Goal: Information Seeking & Learning: Check status

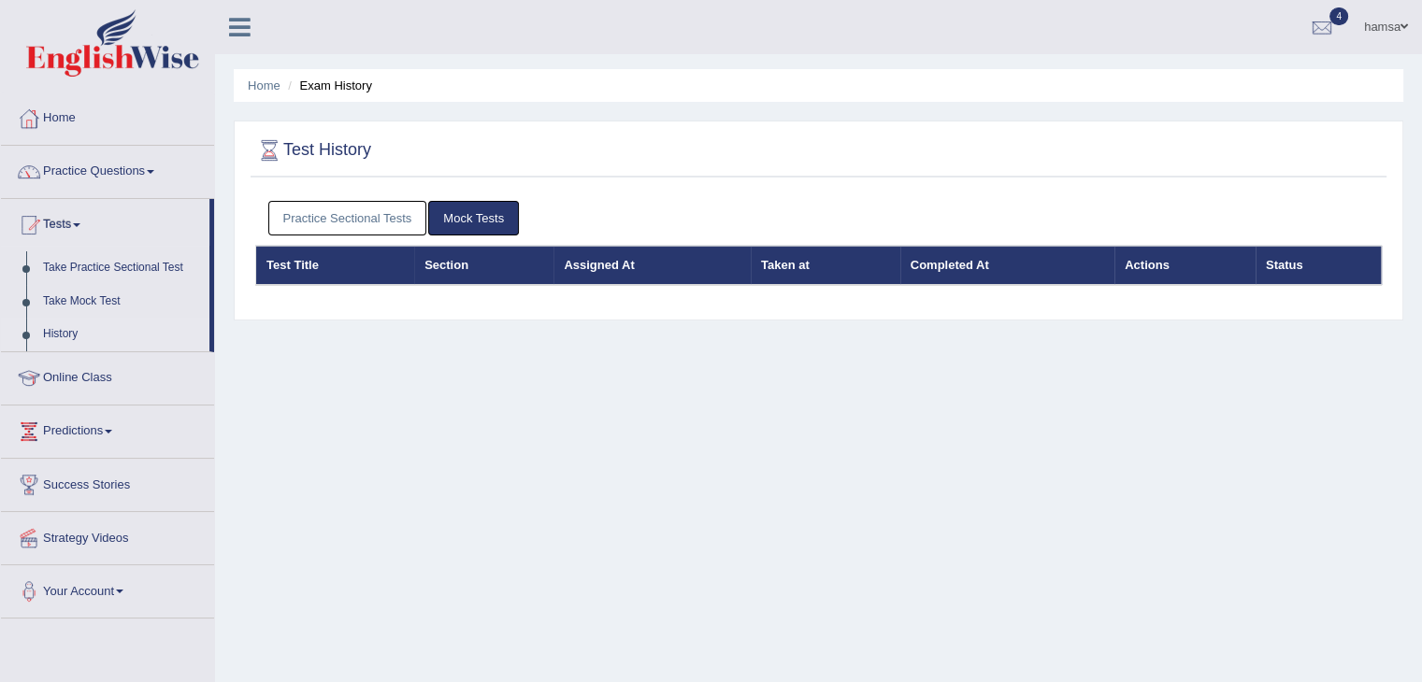
click at [303, 222] on link "Practice Sectional Tests" at bounding box center [347, 218] width 159 height 35
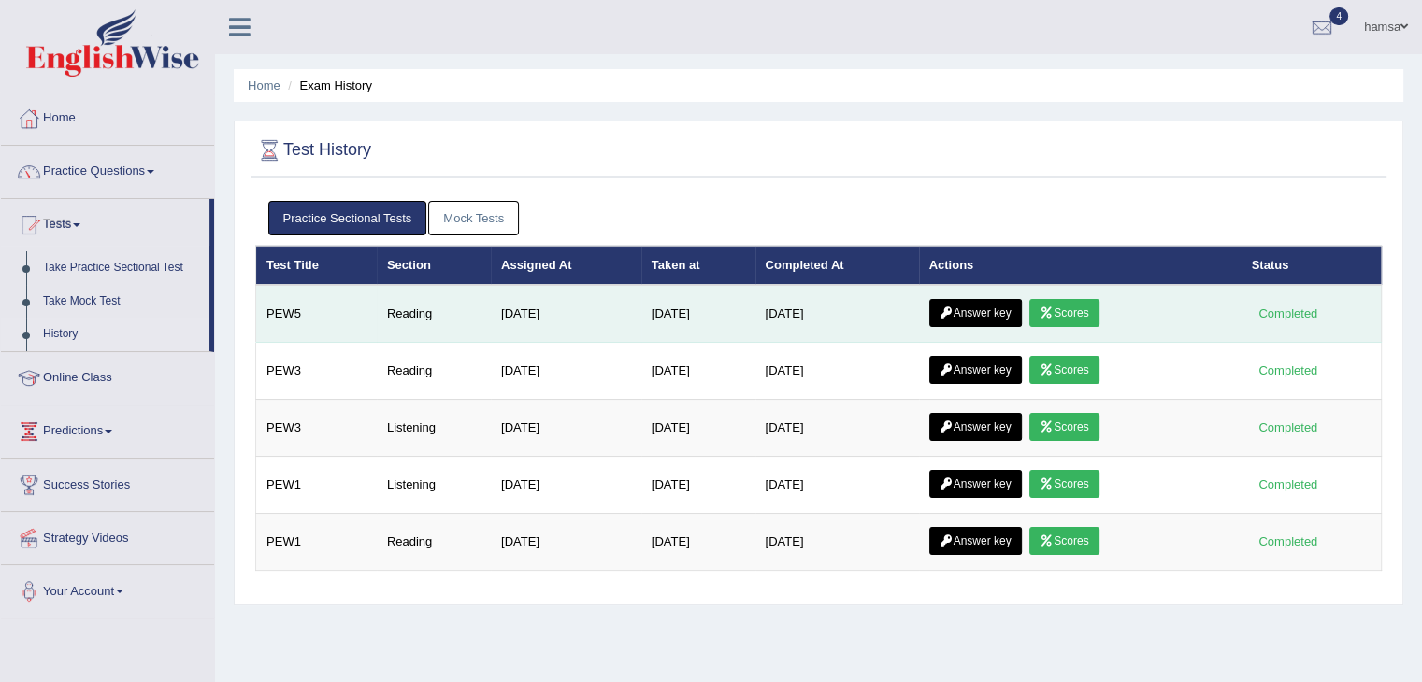
click at [1093, 308] on link "Scores" at bounding box center [1063, 313] width 69 height 28
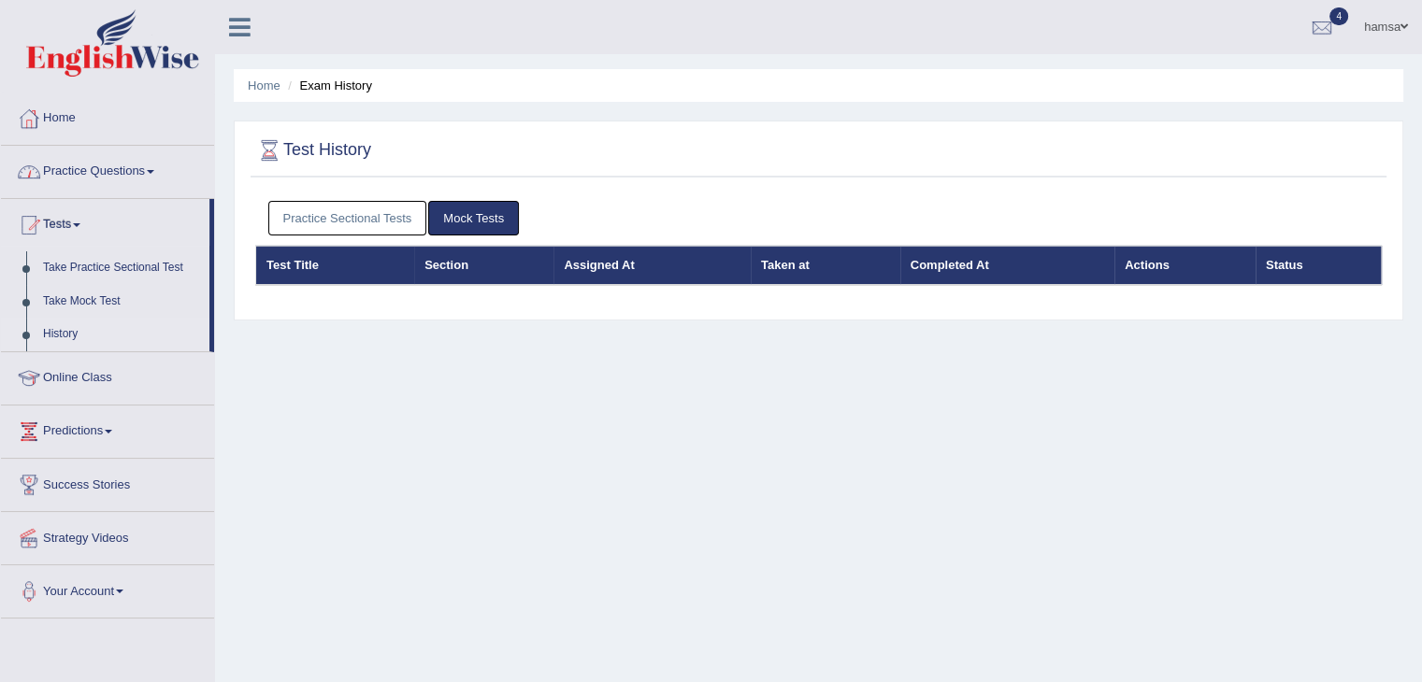
click at [304, 225] on link "Practice Sectional Tests" at bounding box center [347, 218] width 159 height 35
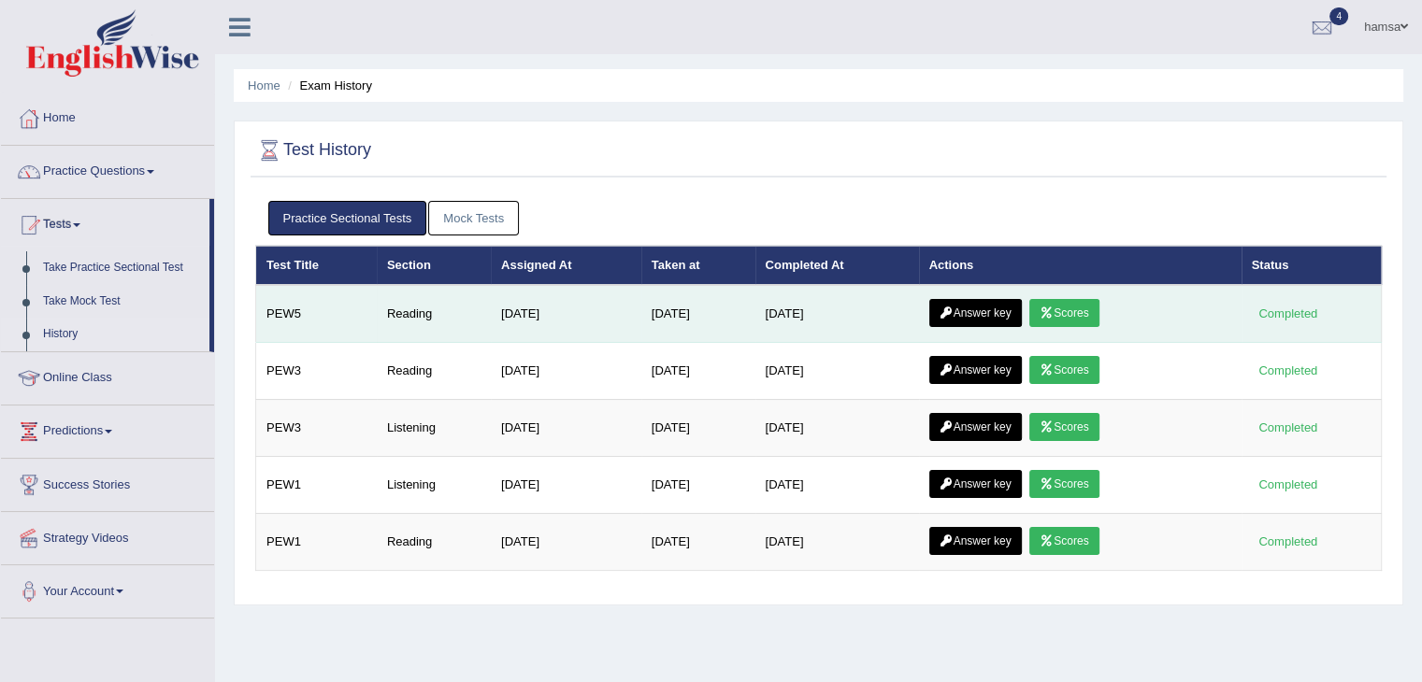
click at [972, 309] on link "Answer key" at bounding box center [975, 313] width 93 height 28
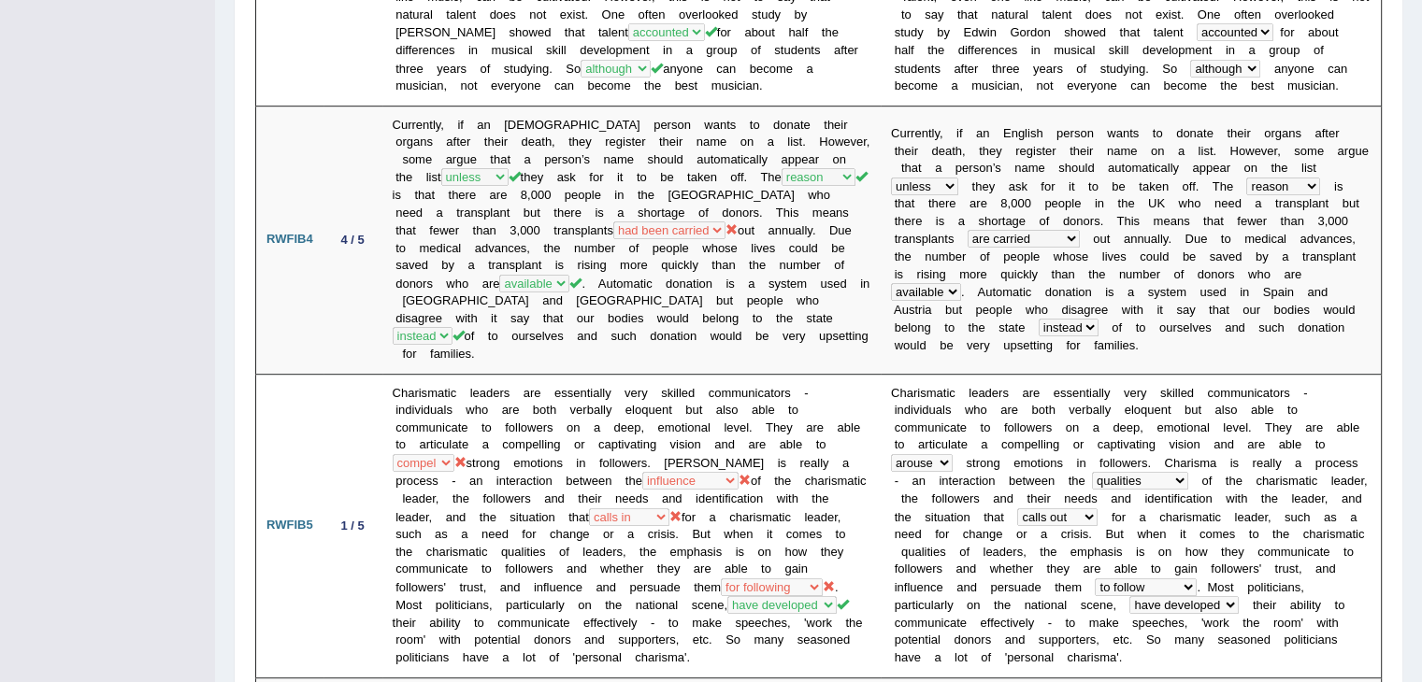
scroll to position [859, 0]
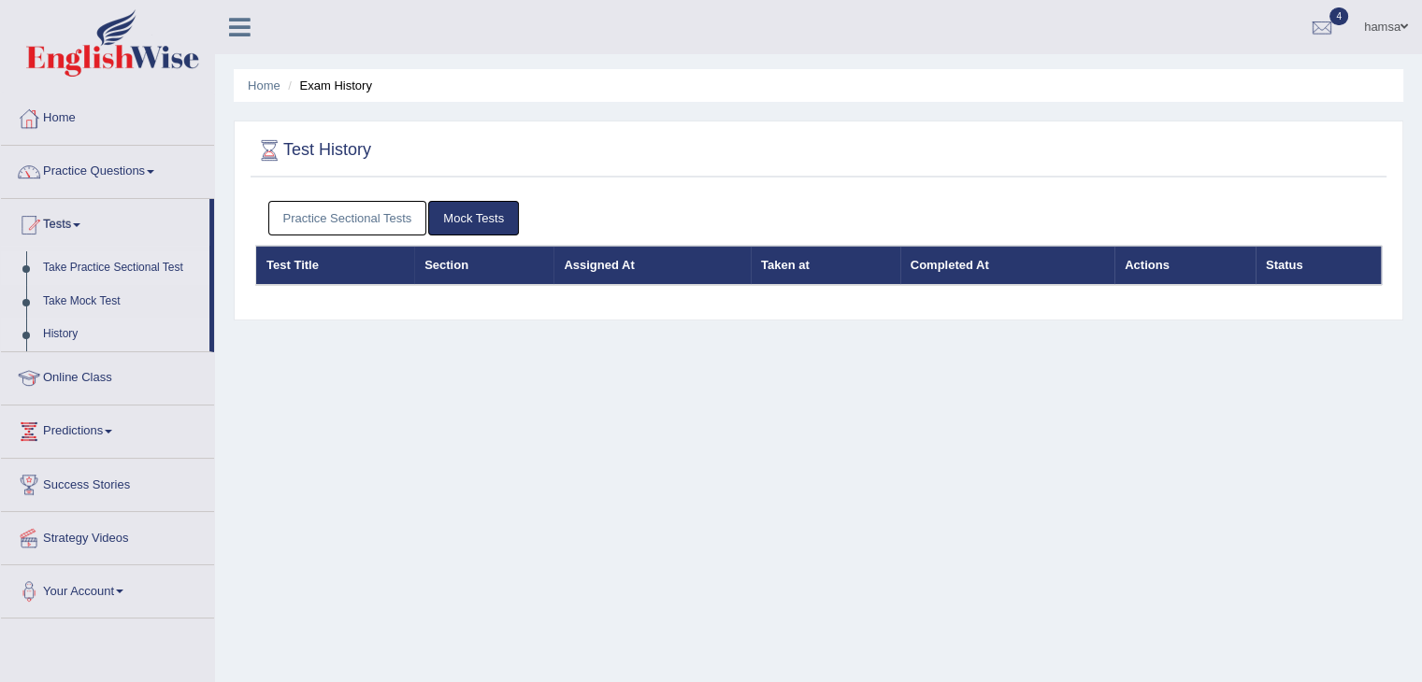
click at [86, 265] on link "Take Practice Sectional Test" at bounding box center [122, 268] width 175 height 34
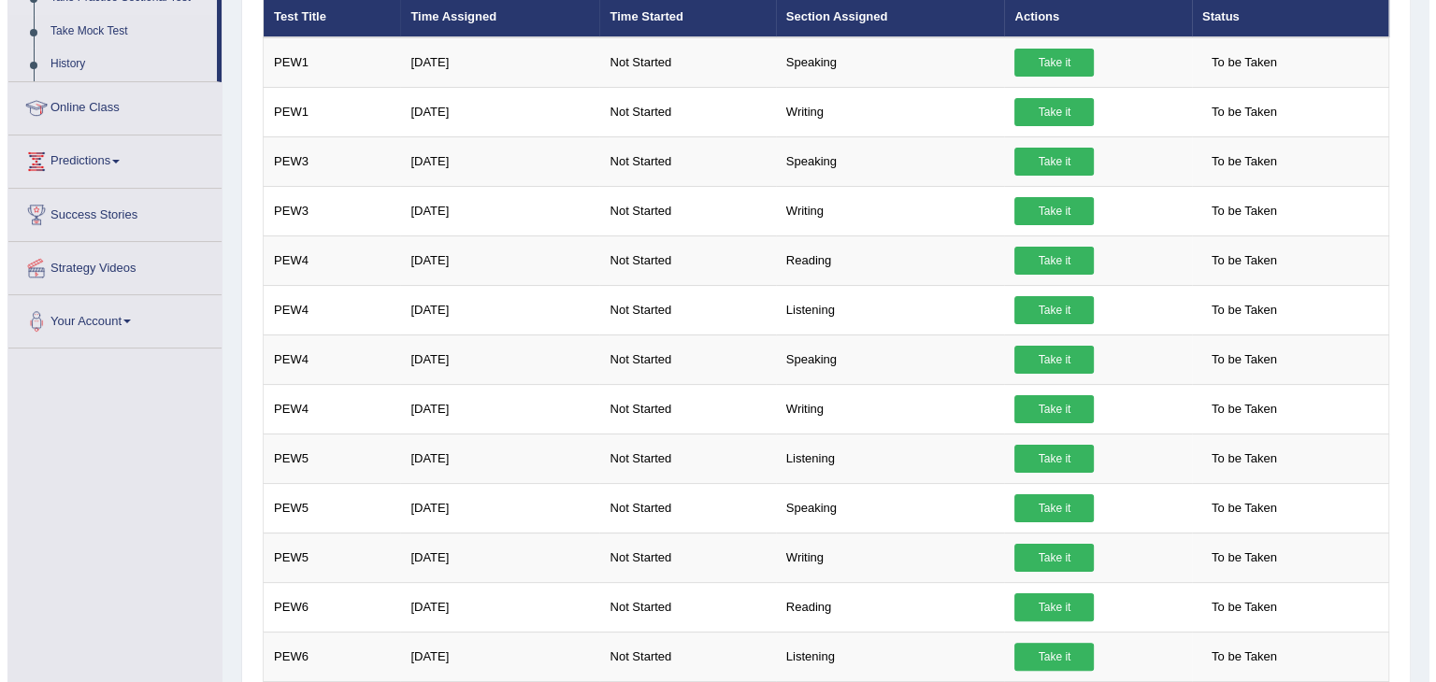
scroll to position [254, 0]
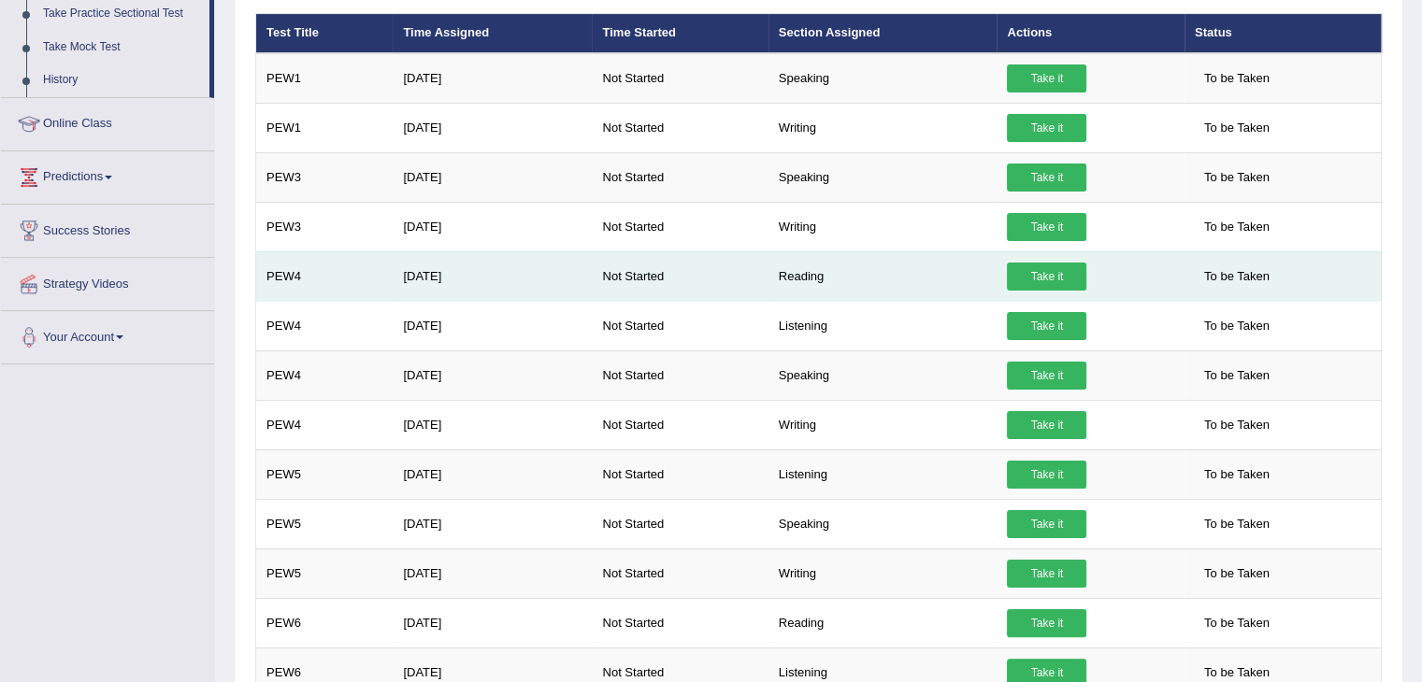
click at [1035, 275] on link "Take it" at bounding box center [1046, 277] width 79 height 28
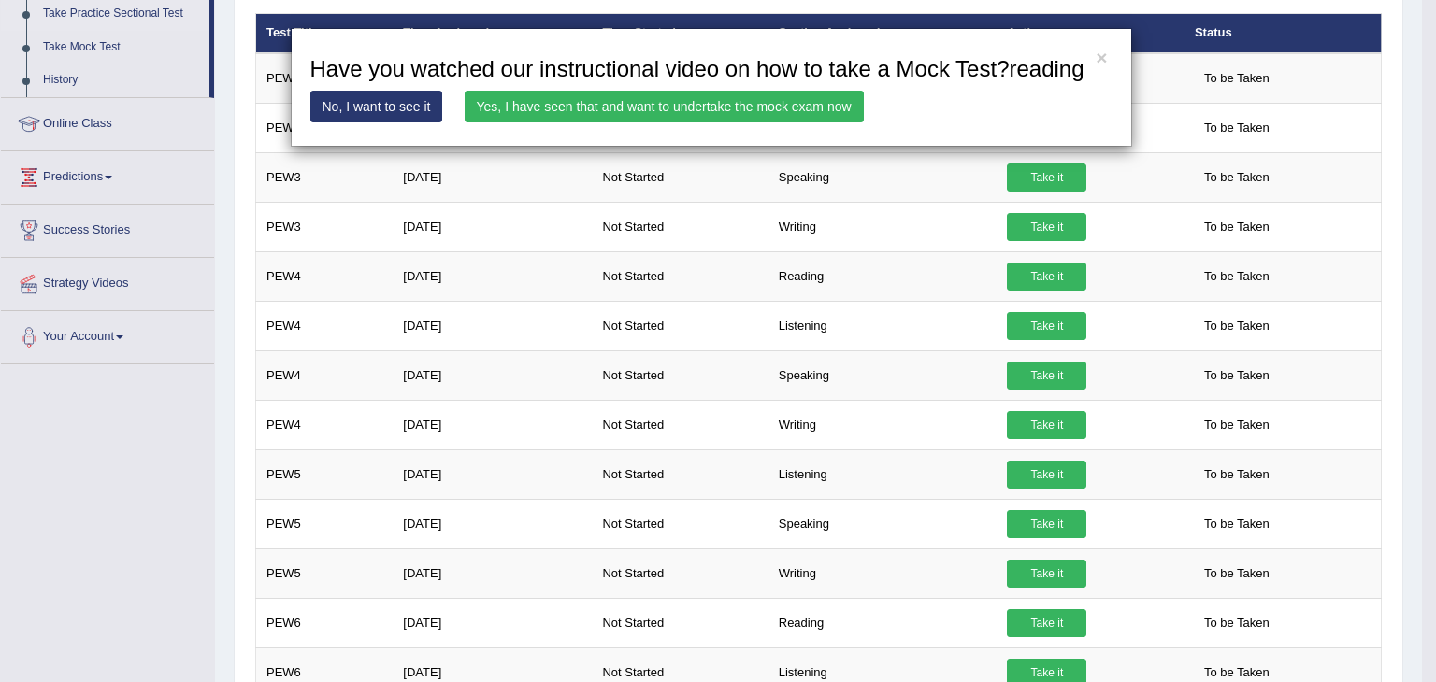
click at [649, 108] on link "Yes, I have seen that and want to undertake the mock exam now" at bounding box center [664, 107] width 399 height 32
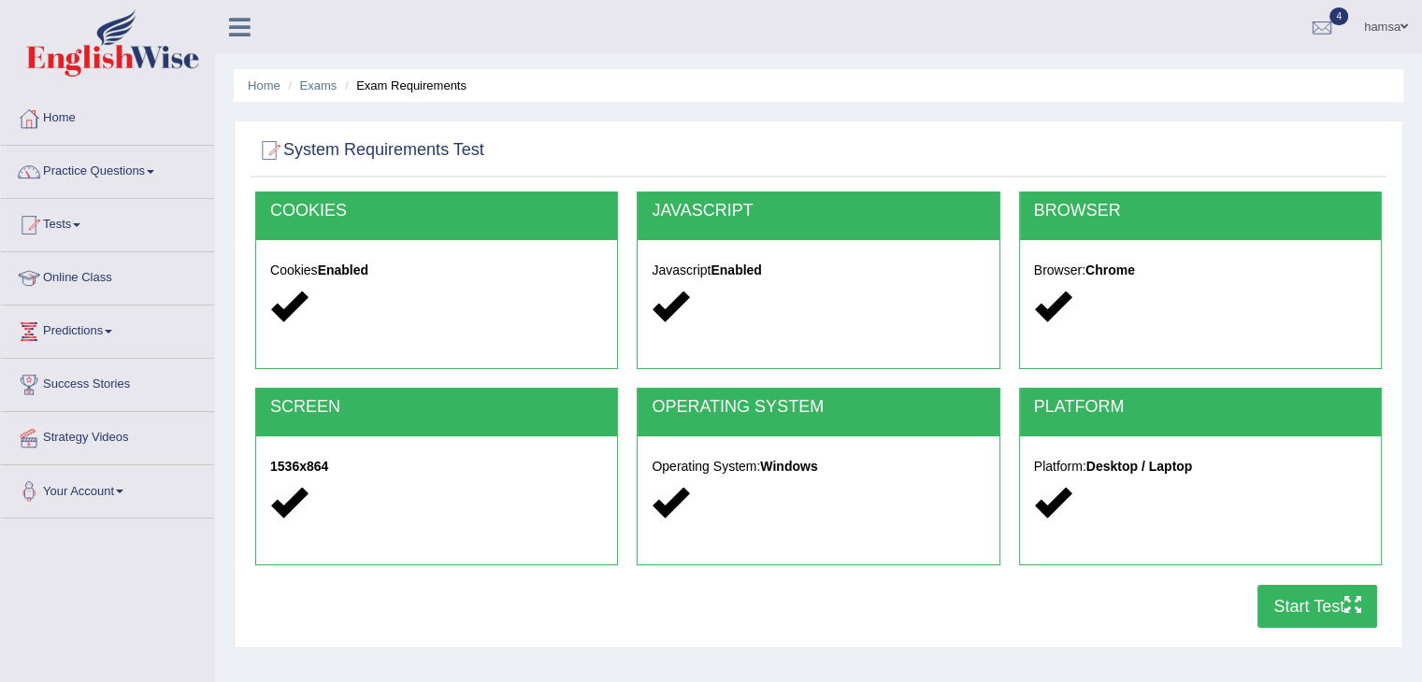
click at [1283, 609] on button "Start Test" at bounding box center [1317, 606] width 120 height 43
